Goal: Complete application form

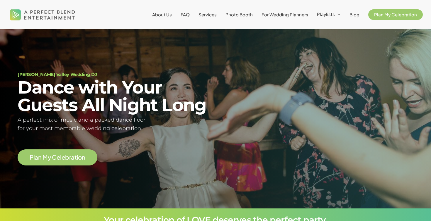
scroll to position [31, 0]
click at [379, 15] on span "Plan My Celebration" at bounding box center [395, 15] width 43 height 6
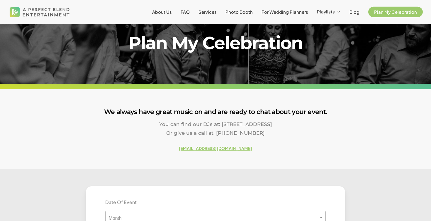
scroll to position [172, 0]
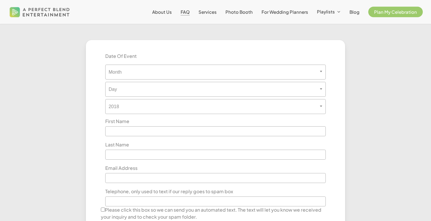
click at [189, 15] on span "FAQ" at bounding box center [184, 12] width 9 height 6
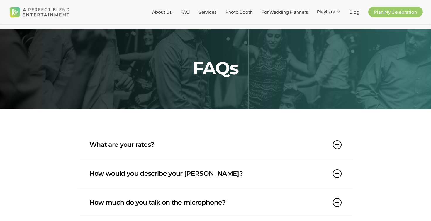
scroll to position [129, 0]
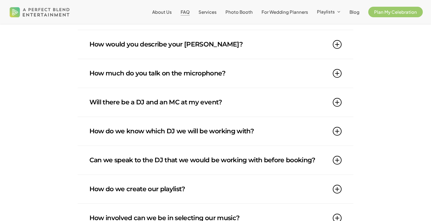
click at [227, 42] on link "How would you describe your DJ style?" at bounding box center [215, 44] width 252 height 29
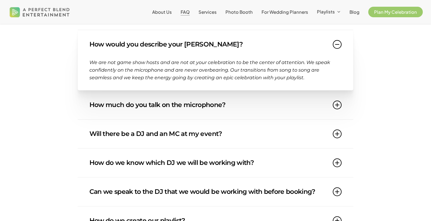
scroll to position [93, 0]
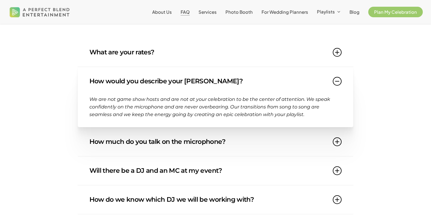
click at [228, 58] on link "What are your rates?" at bounding box center [215, 52] width 252 height 29
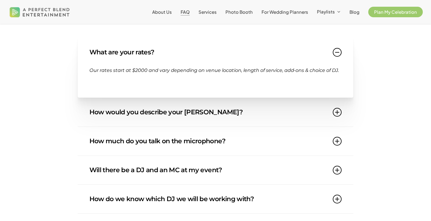
scroll to position [98, 0]
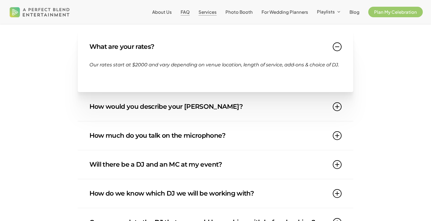
click at [212, 15] on span "Services" at bounding box center [207, 12] width 18 height 6
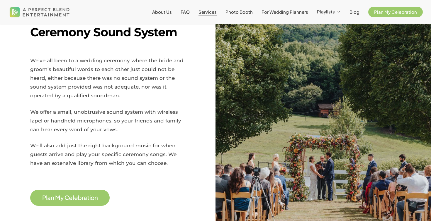
scroll to position [698, 0]
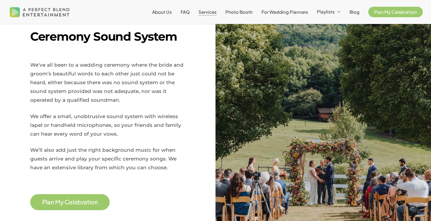
click at [94, 200] on span "n" at bounding box center [96, 203] width 4 height 6
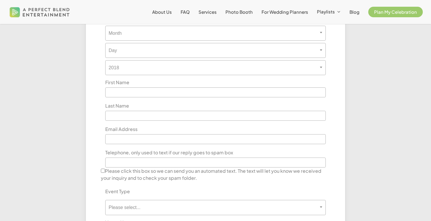
scroll to position [215, 0]
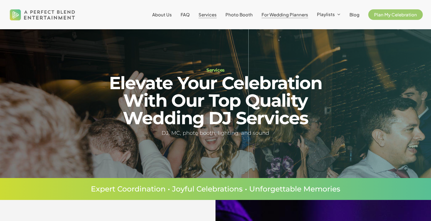
click at [301, 15] on span "For Wedding Planners" at bounding box center [284, 15] width 47 height 6
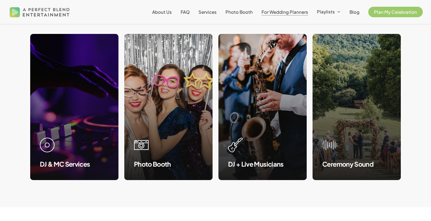
scroll to position [583, 0]
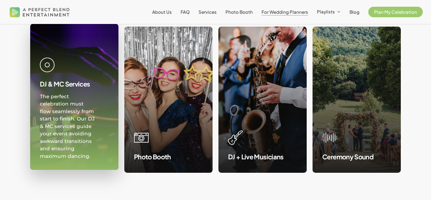
click at [69, 134] on div "The perfect celebration must flow seamlessly from start to finish. Our DJ & MC …" at bounding box center [67, 126] width 55 height 67
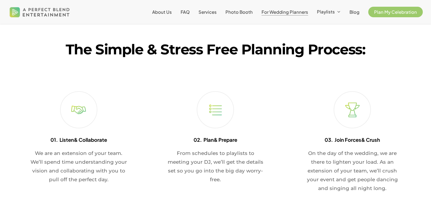
scroll to position [787, 0]
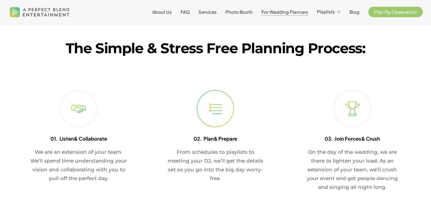
click at [217, 114] on icon at bounding box center [215, 109] width 13 height 11
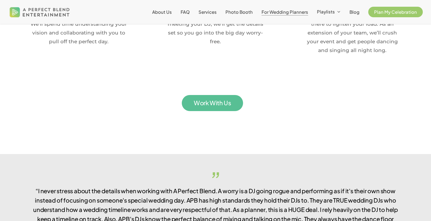
scroll to position [916, 0]
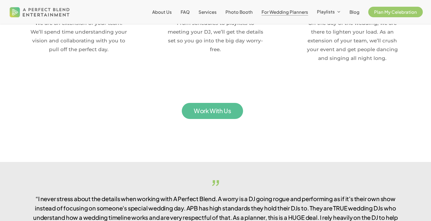
click at [224, 116] on span "W o r k W i t h U s" at bounding box center [212, 111] width 61 height 16
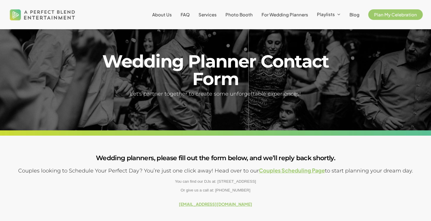
scroll to position [7, 0]
click at [287, 171] on link "Couples Scheduling Page" at bounding box center [292, 170] width 66 height 7
click at [282, 173] on link "Couples Scheduling Page" at bounding box center [292, 170] width 66 height 7
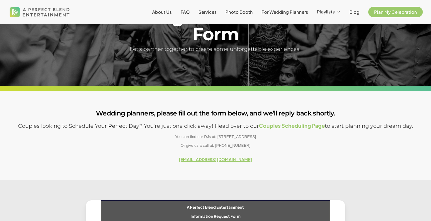
scroll to position [65, 0]
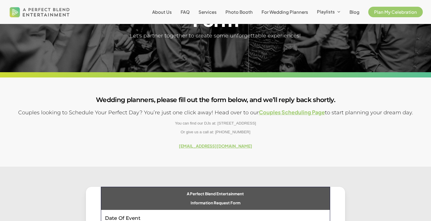
click at [295, 109] on h5 "Couples looking to Schedule Your Perfect Day? You’re just one click away! Head …" at bounding box center [215, 112] width 431 height 9
click at [295, 114] on link "Couples Scheduling Page" at bounding box center [292, 112] width 66 height 7
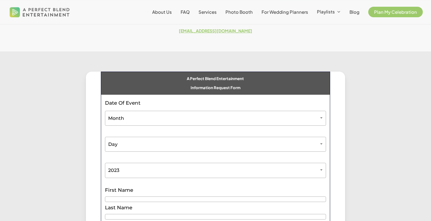
scroll to position [181, 0]
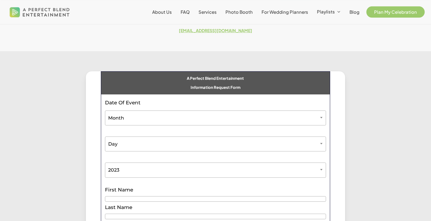
click at [390, 13] on span "Plan My Celebration" at bounding box center [395, 12] width 43 height 6
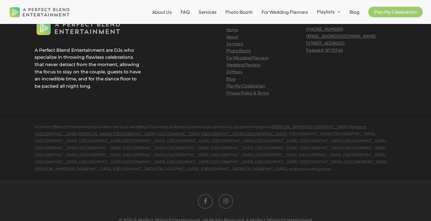
scroll to position [556, 0]
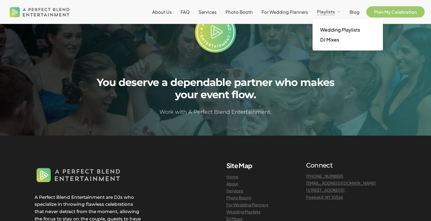
click at [397, 11] on span "Plan My Celebration" at bounding box center [395, 12] width 43 height 6
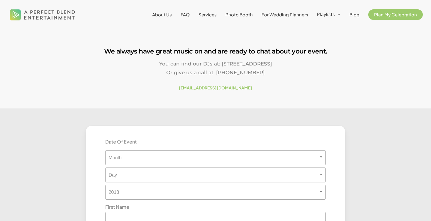
scroll to position [187, 0]
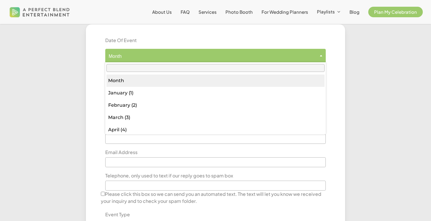
click at [251, 57] on span "Month" at bounding box center [214, 57] width 219 height 6
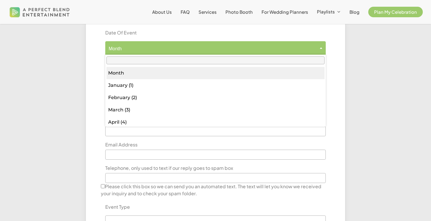
scroll to position [196, 0]
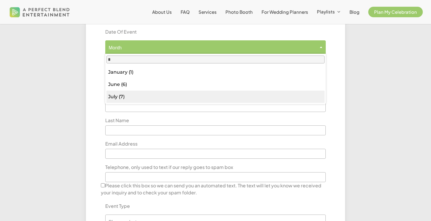
type input "*"
select select "*"
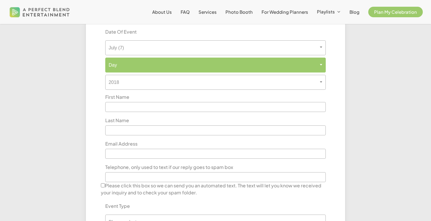
click at [211, 60] on span "Day" at bounding box center [215, 65] width 220 height 15
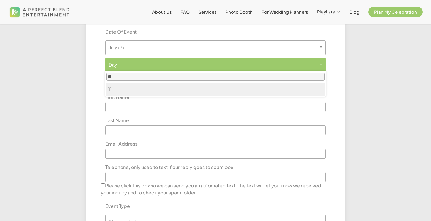
type input "**"
select select "**"
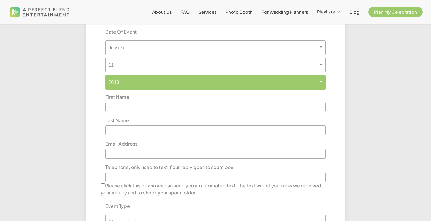
click at [190, 87] on span "2018" at bounding box center [215, 82] width 220 height 15
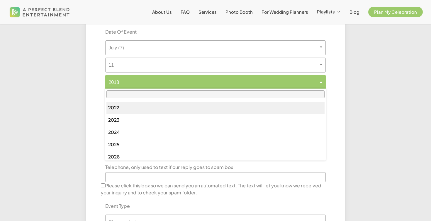
scroll to position [79, 0]
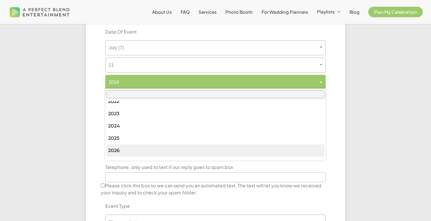
select select "****"
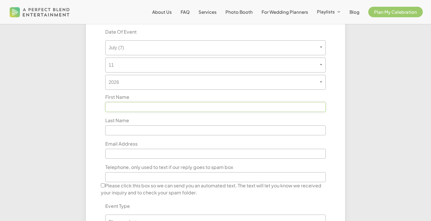
click at [198, 107] on input "text" at bounding box center [215, 107] width 220 height 10
type input "*****"
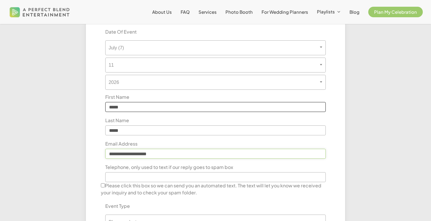
type input "**********"
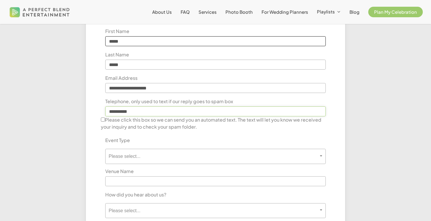
scroll to position [262, 0]
type input "**********"
click at [154, 130] on p "Please click this box so we can send you an automated text. The text will let y…" at bounding box center [215, 124] width 229 height 16
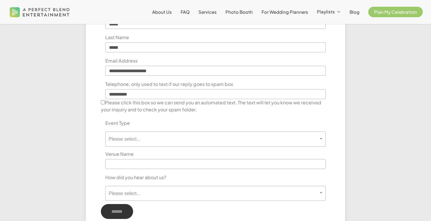
scroll to position [287, 0]
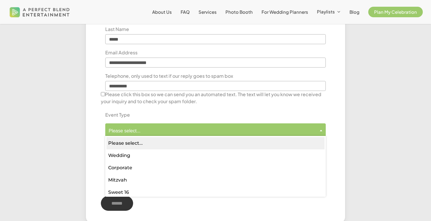
click at [154, 130] on span "Please select..." at bounding box center [214, 131] width 219 height 6
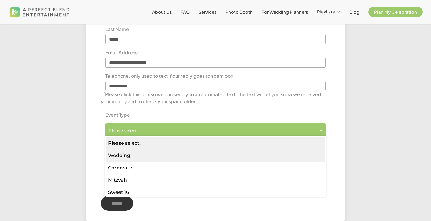
select select "*******"
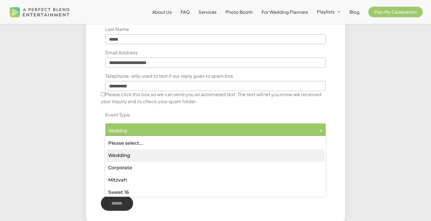
click at [164, 130] on span "Wedding" at bounding box center [214, 131] width 219 height 6
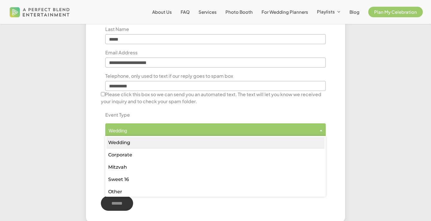
scroll to position [16, 0]
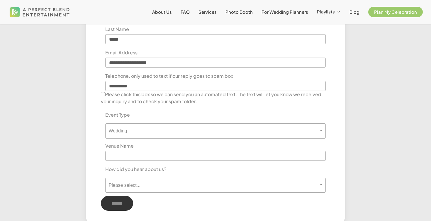
click at [73, 161] on div at bounding box center [44, 73] width 68 height 299
click at [164, 156] on input "text" at bounding box center [215, 156] width 220 height 10
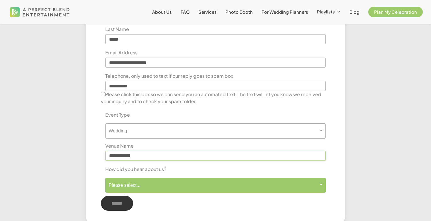
type input "**********"
click at [185, 184] on span "Please select..." at bounding box center [214, 186] width 219 height 6
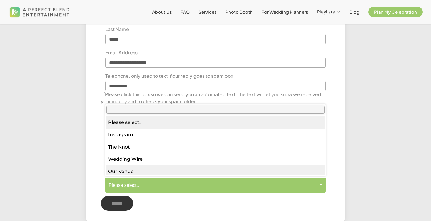
select select "*********"
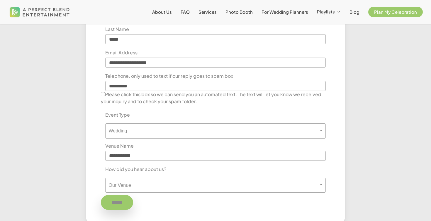
click at [125, 202] on input "******" at bounding box center [117, 202] width 32 height 15
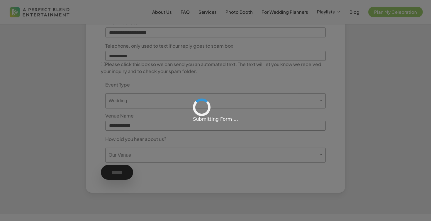
scroll to position [320, 0]
